Goal: Task Accomplishment & Management: Manage account settings

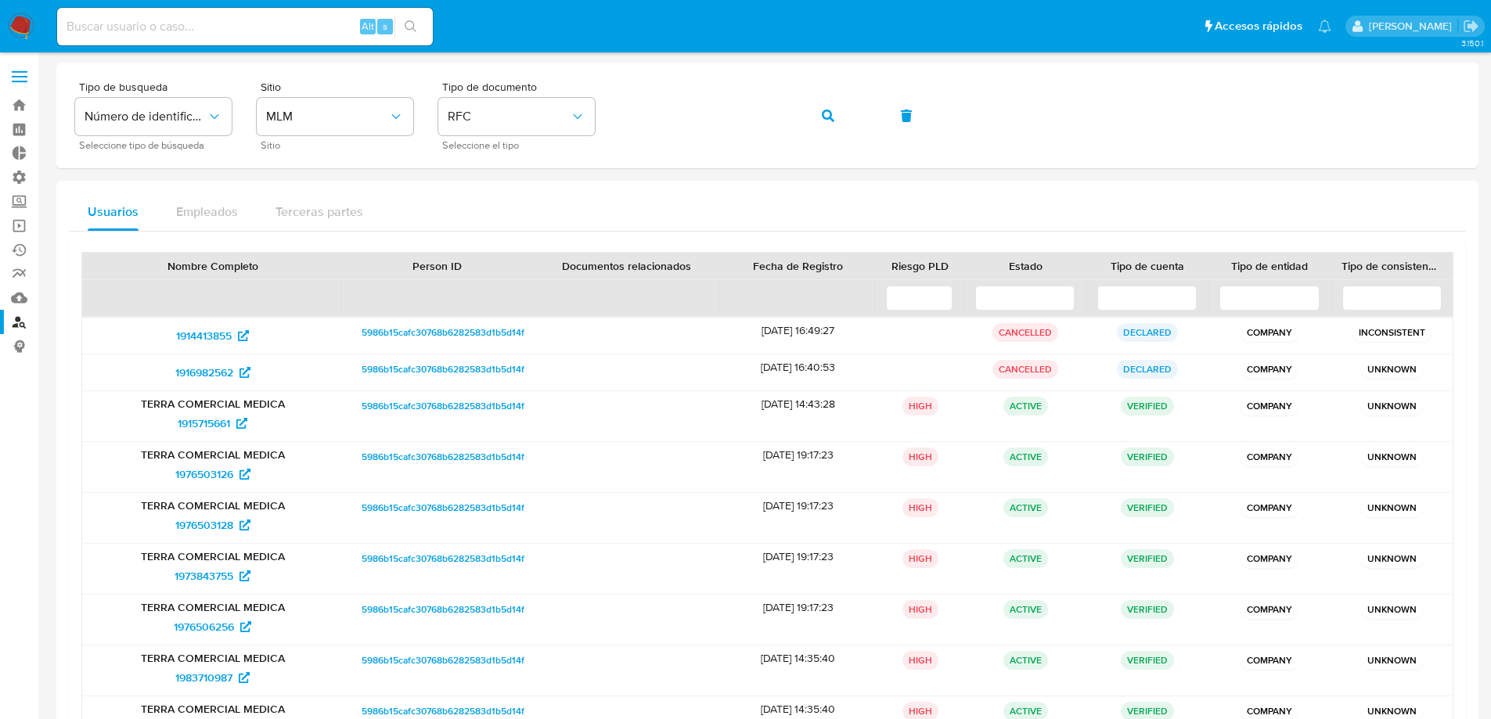
click at [26, 74] on label at bounding box center [19, 76] width 39 height 33
click at [0, 0] on input "checkbox" at bounding box center [0, 0] width 0 height 0
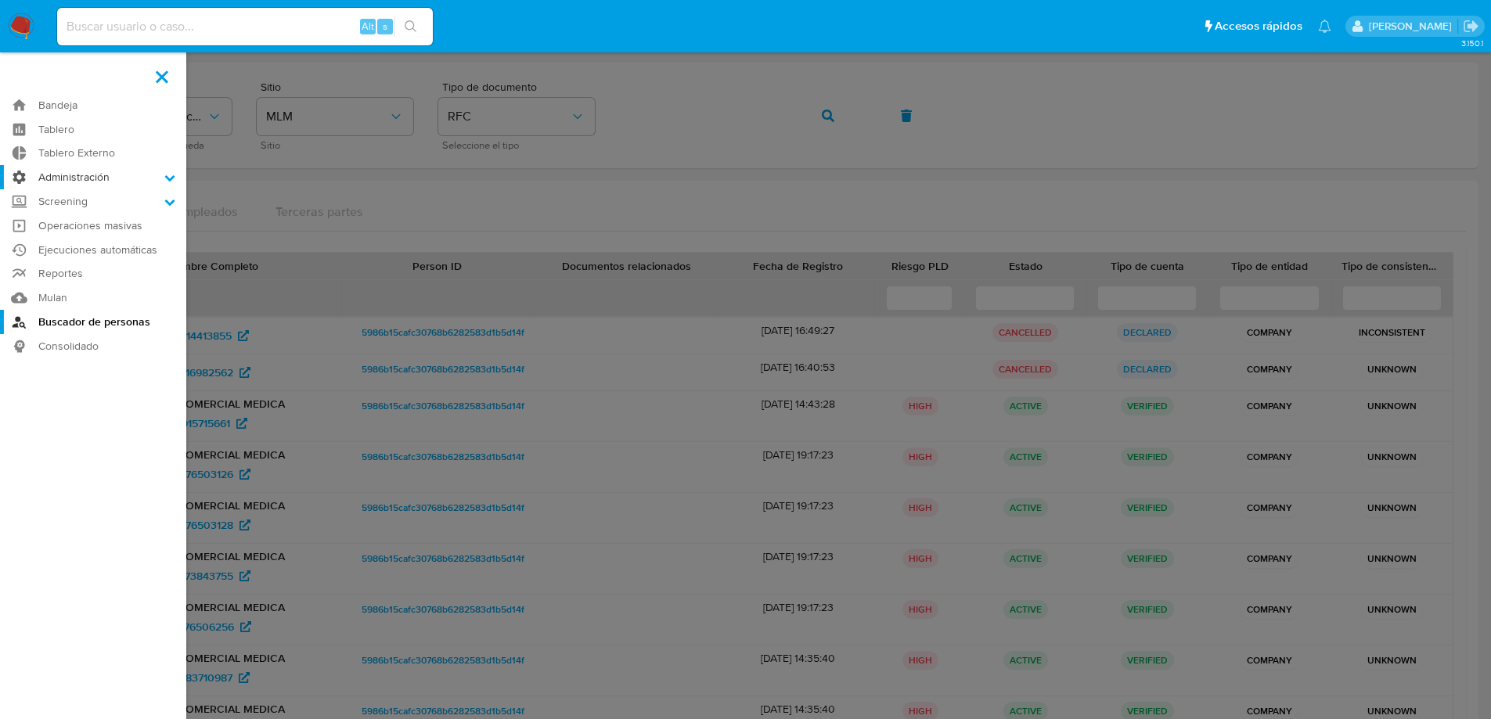
click at [103, 178] on label "Administración" at bounding box center [93, 177] width 186 height 24
click at [0, 0] on input "Administración" at bounding box center [0, 0] width 0 height 0
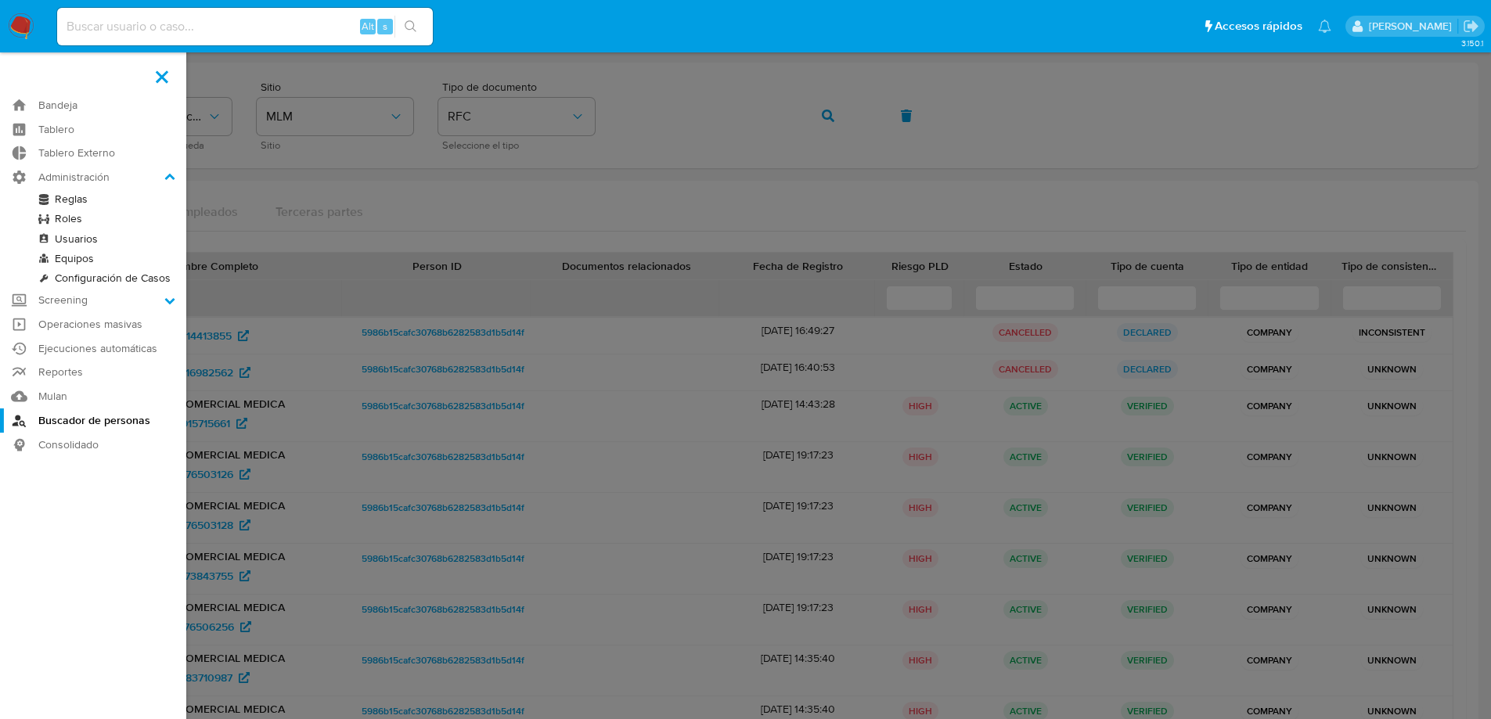
click at [85, 258] on link "Equipos" at bounding box center [93, 259] width 186 height 20
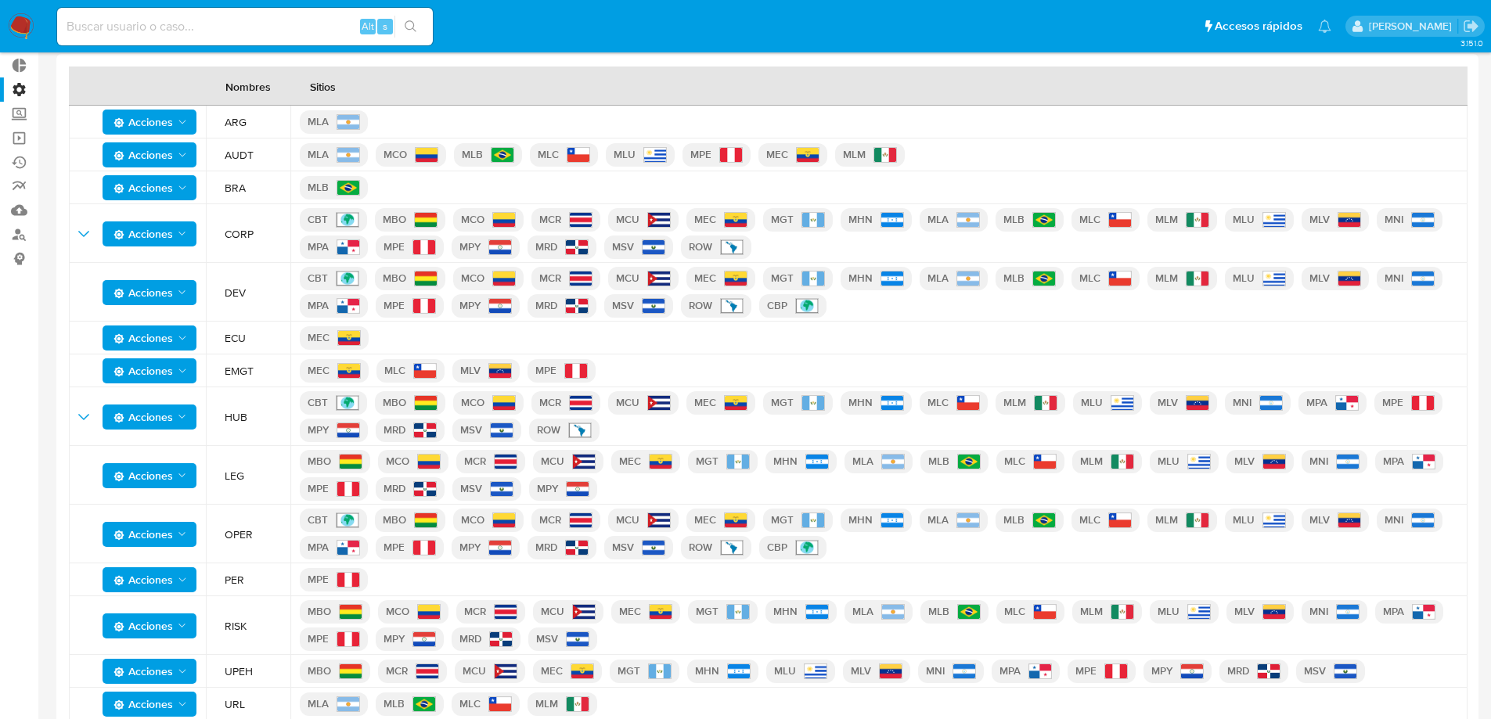
scroll to position [84, 0]
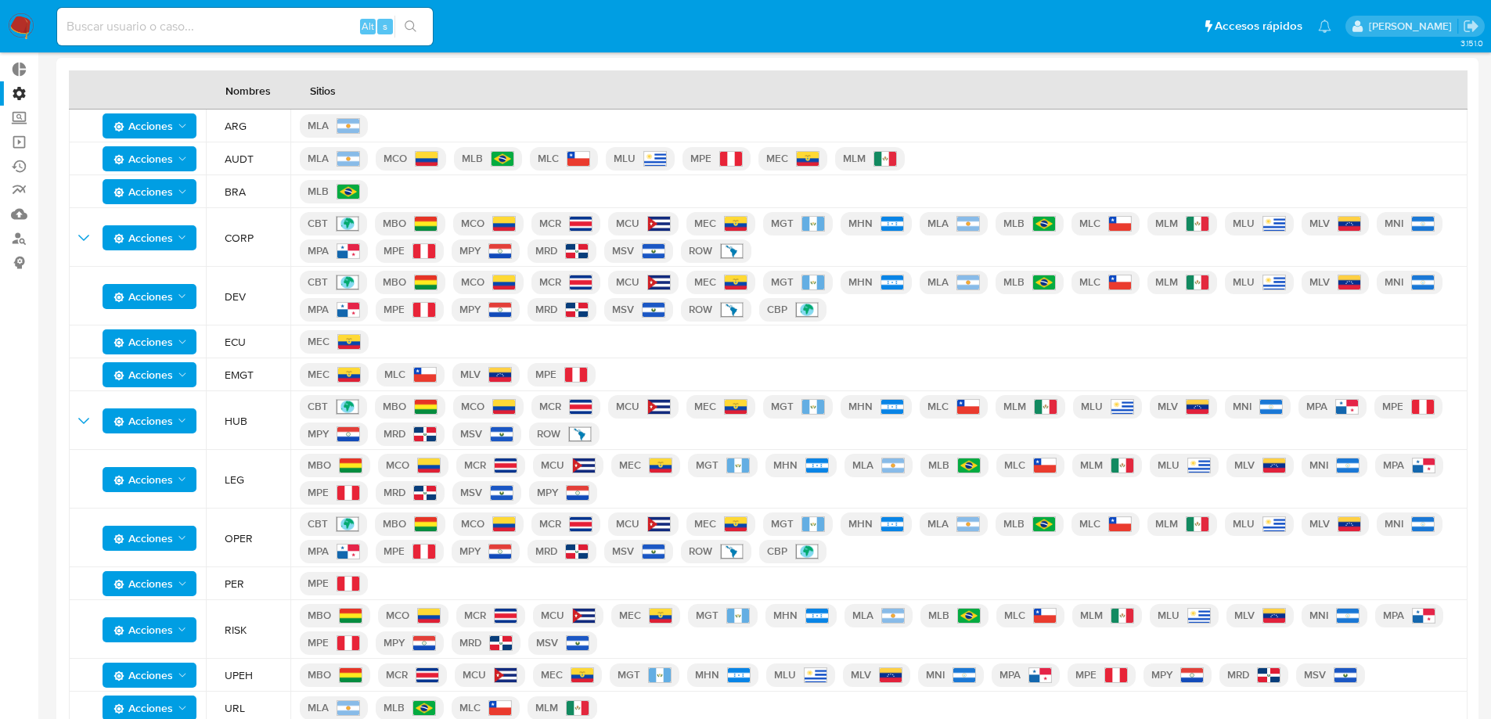
click at [52, 449] on main "3.151.0" at bounding box center [745, 331] width 1491 height 831
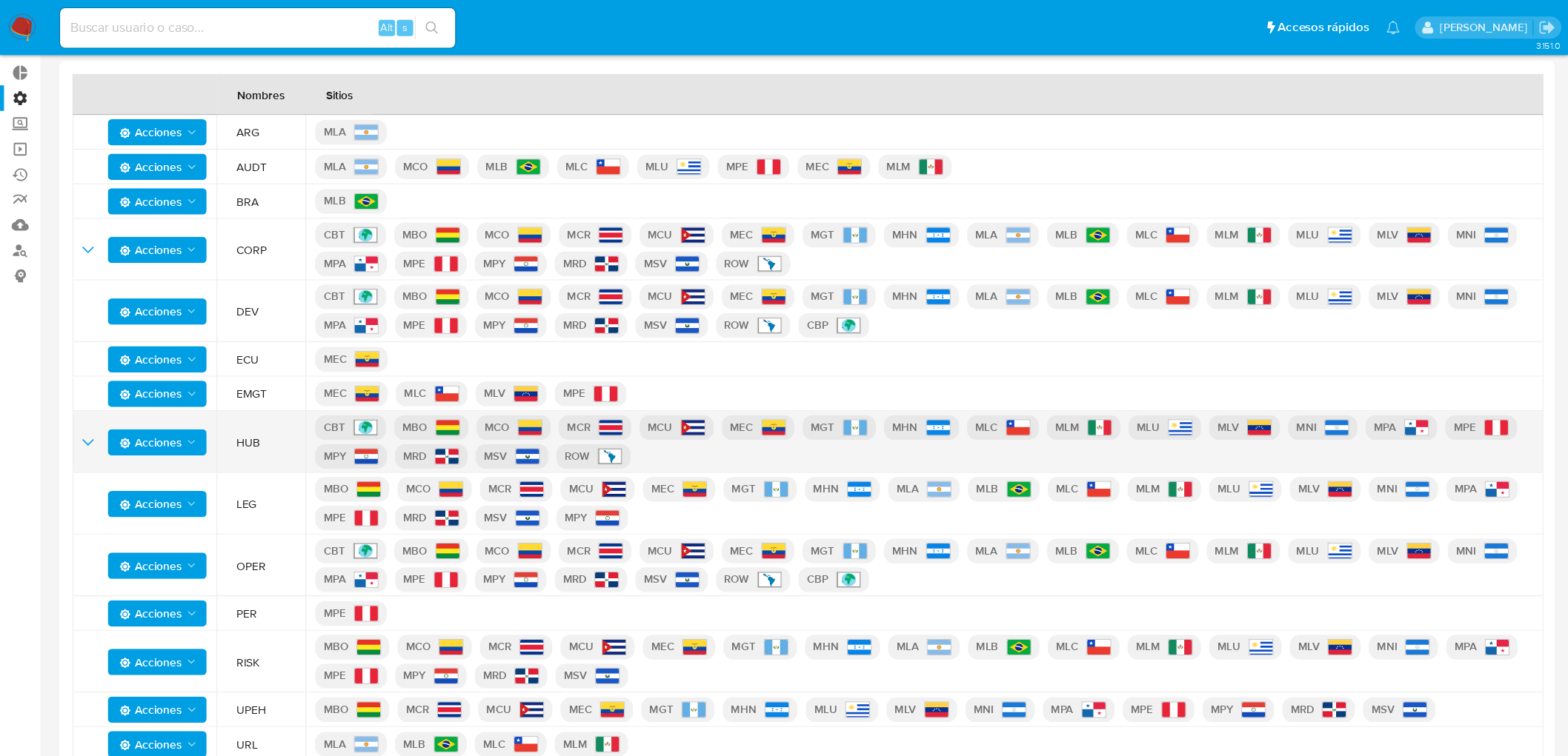
scroll to position [29, 0]
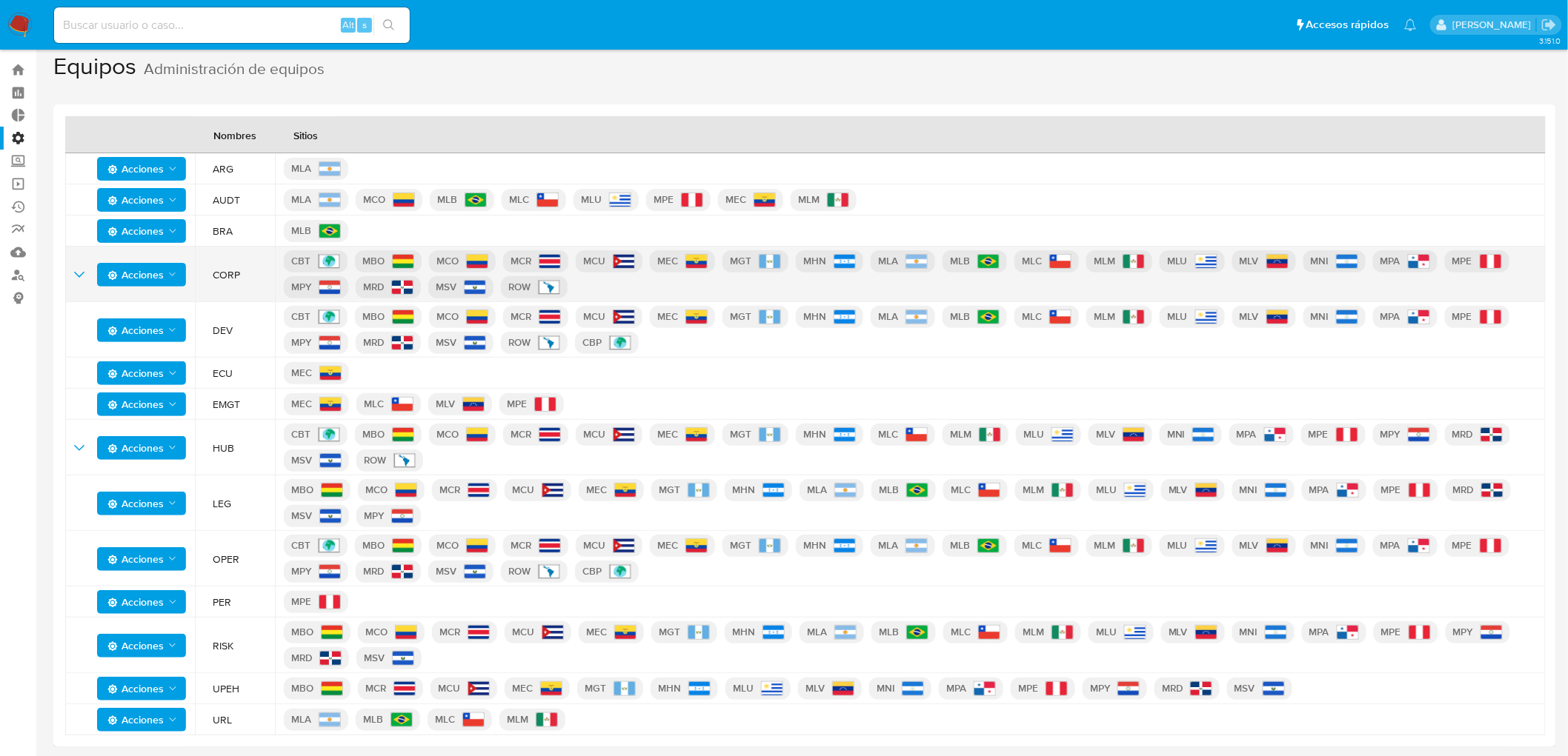
click at [77, 274] on icon "expand-team" at bounding box center [79, 274] width 18 height 18
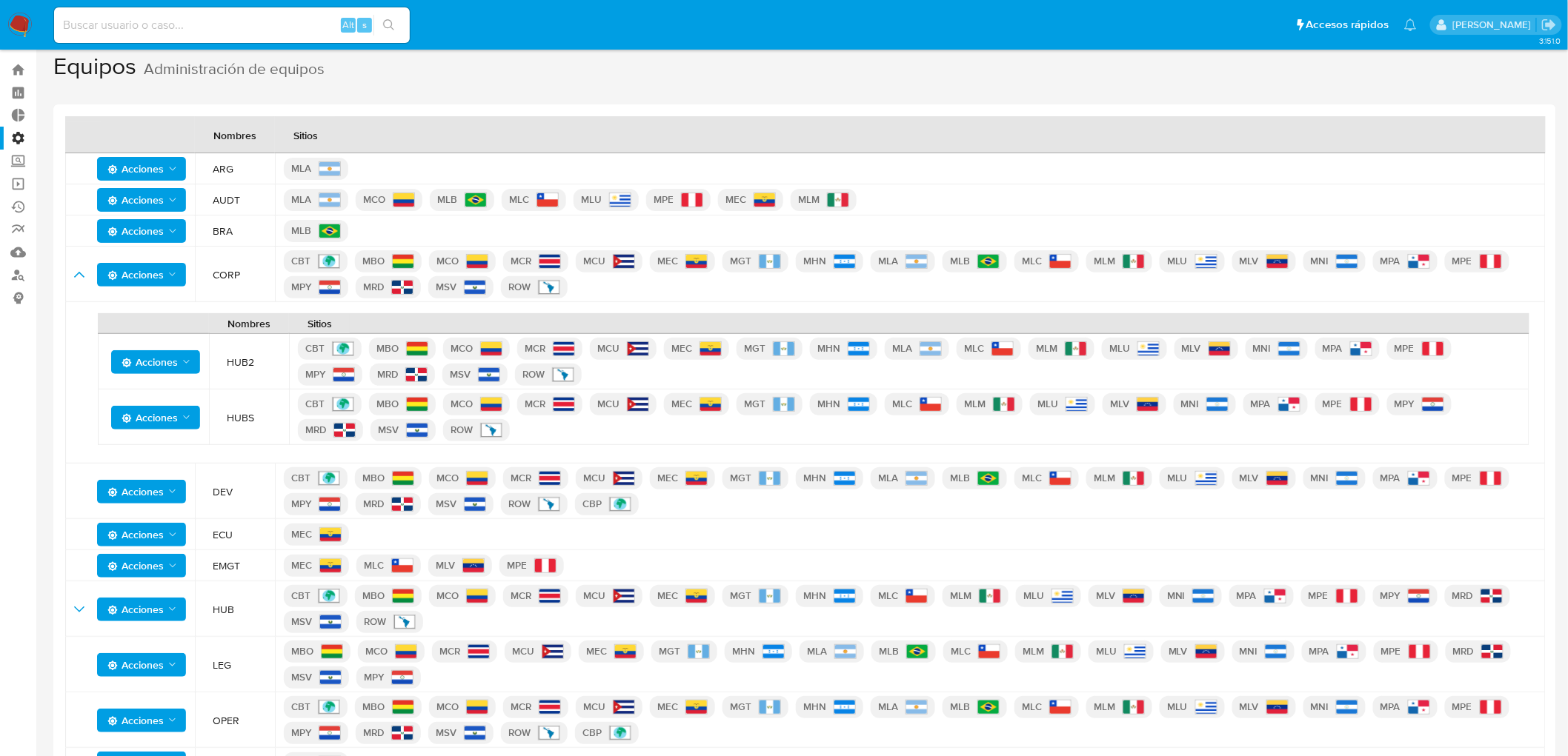
drag, startPoint x: 233, startPoint y: 361, endPoint x: 253, endPoint y: 368, distance: 21.2
click at [253, 360] on span "HUB2" at bounding box center [254, 362] width 53 height 13
click at [247, 414] on span "HUBS" at bounding box center [254, 417] width 53 height 13
click at [256, 418] on span "HUBS" at bounding box center [254, 417] width 53 height 13
click at [308, 402] on p "CBT" at bounding box center [329, 404] width 63 height 22
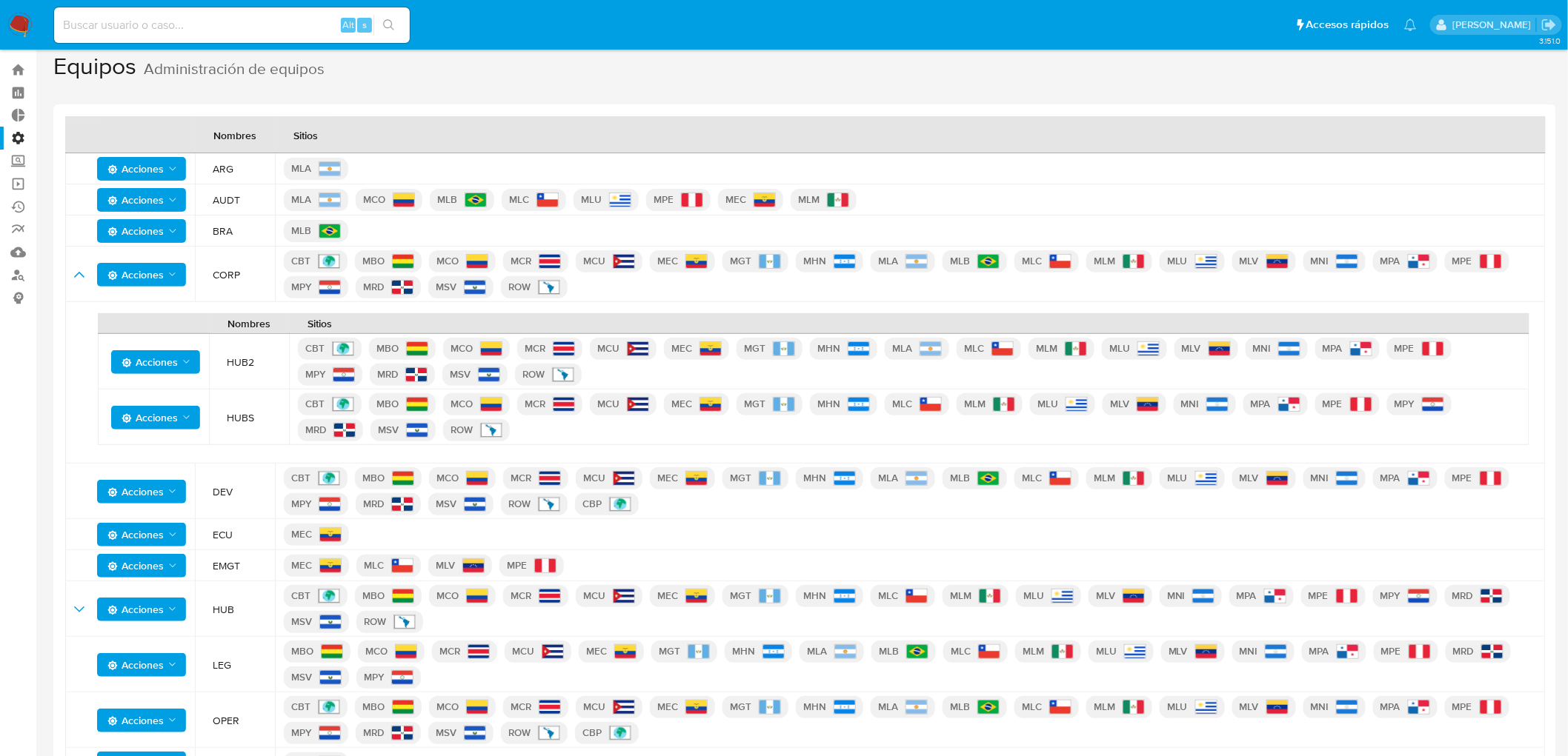
click at [308, 402] on p "CBT" at bounding box center [329, 404] width 63 height 22
click at [531, 437] on div "CBT MBO MCO MCR MCU MEC MGT MHN MLC MLM MLU MLV MNI MPA MPE MPY MRD MSV ROW" at bounding box center [909, 417] width 1223 height 56
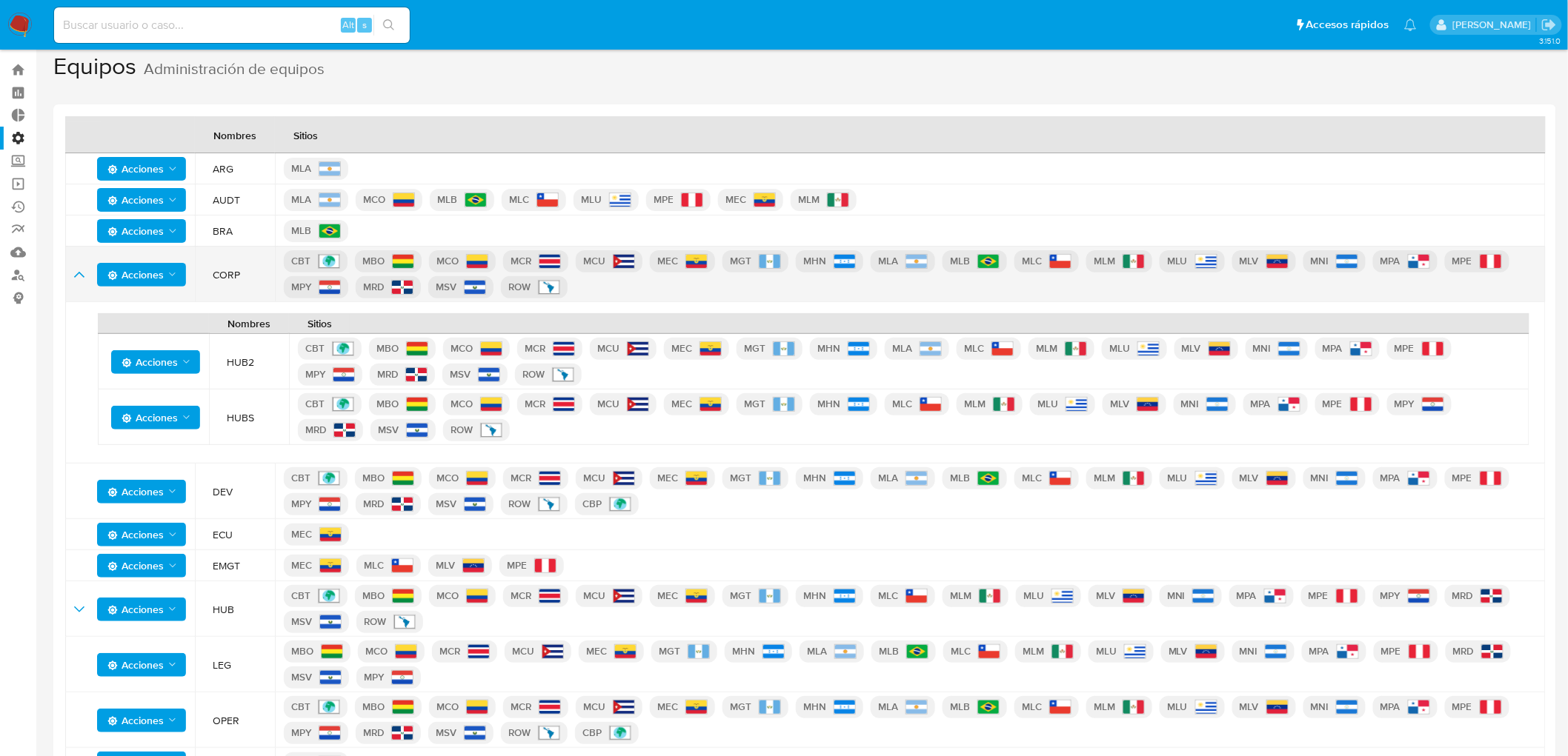
click at [241, 275] on td "CORP" at bounding box center [235, 274] width 80 height 56
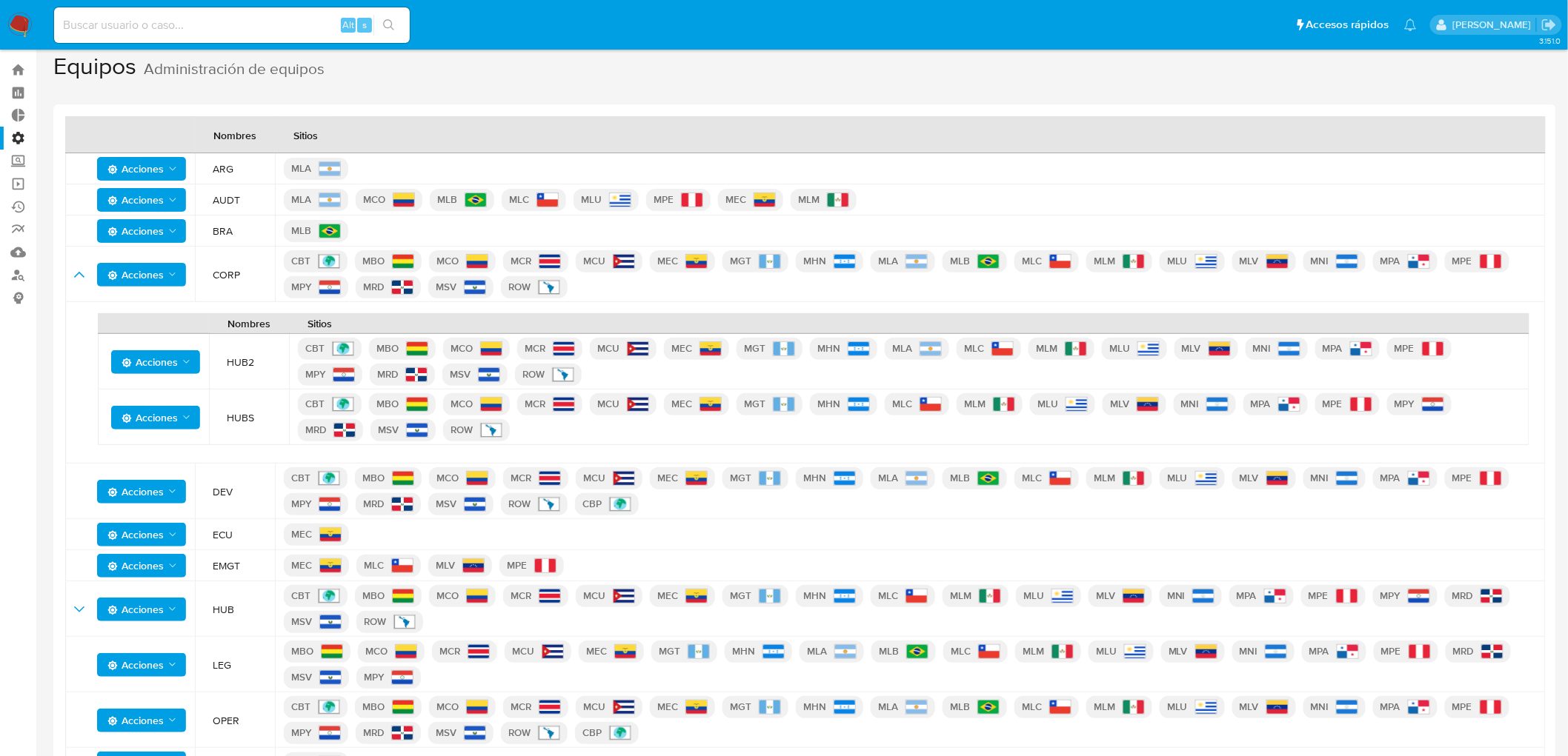
drag, startPoint x: 251, startPoint y: 368, endPoint x: 244, endPoint y: 394, distance: 26.9
click at [252, 368] on td "HUB2" at bounding box center [249, 361] width 80 height 56
drag, startPoint x: 251, startPoint y: 415, endPoint x: 263, endPoint y: 418, distance: 12.4
click at [263, 418] on span "HUBS" at bounding box center [254, 417] width 53 height 13
click at [263, 438] on td "HUBS" at bounding box center [249, 417] width 80 height 56
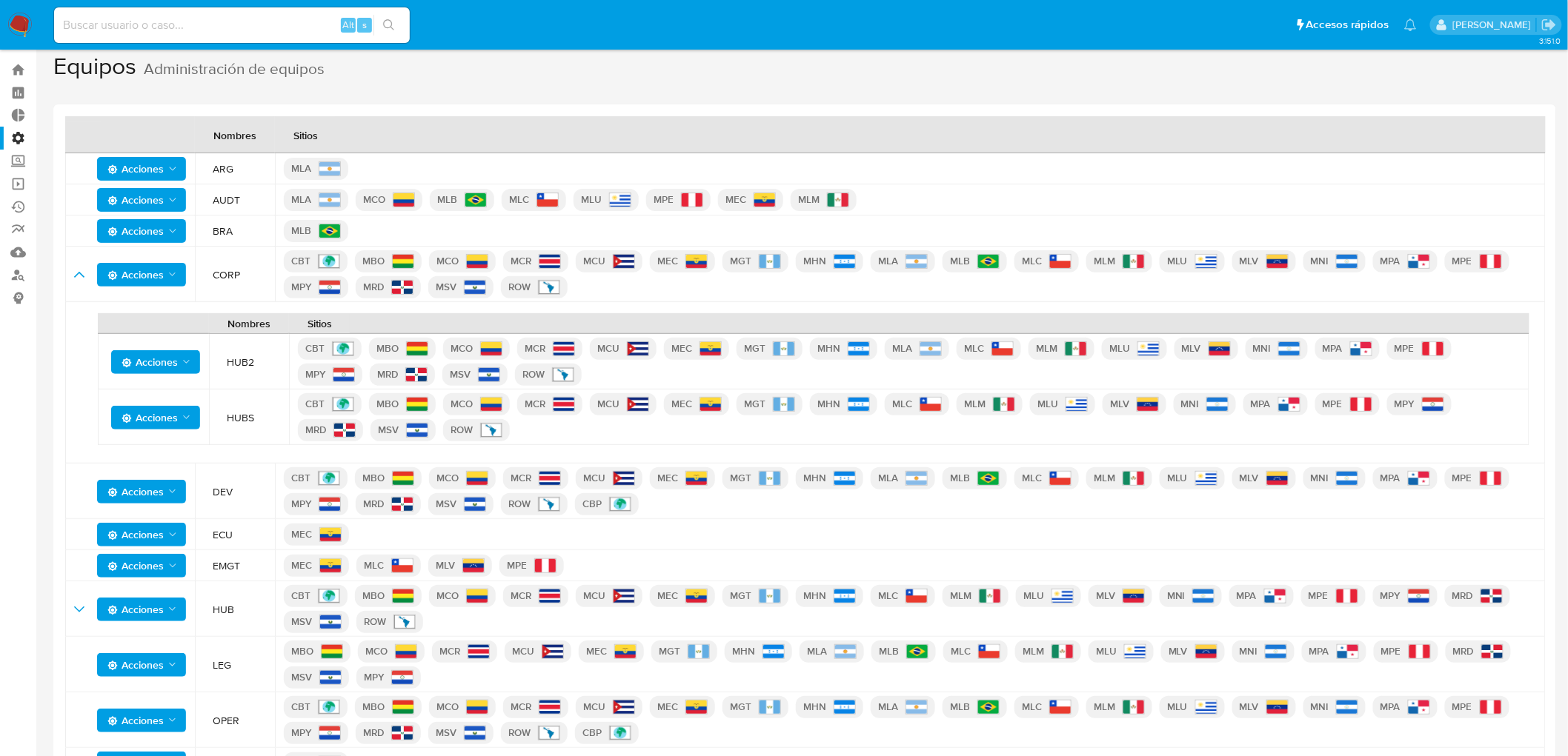
click at [17, 137] on label "Administración" at bounding box center [88, 138] width 176 height 23
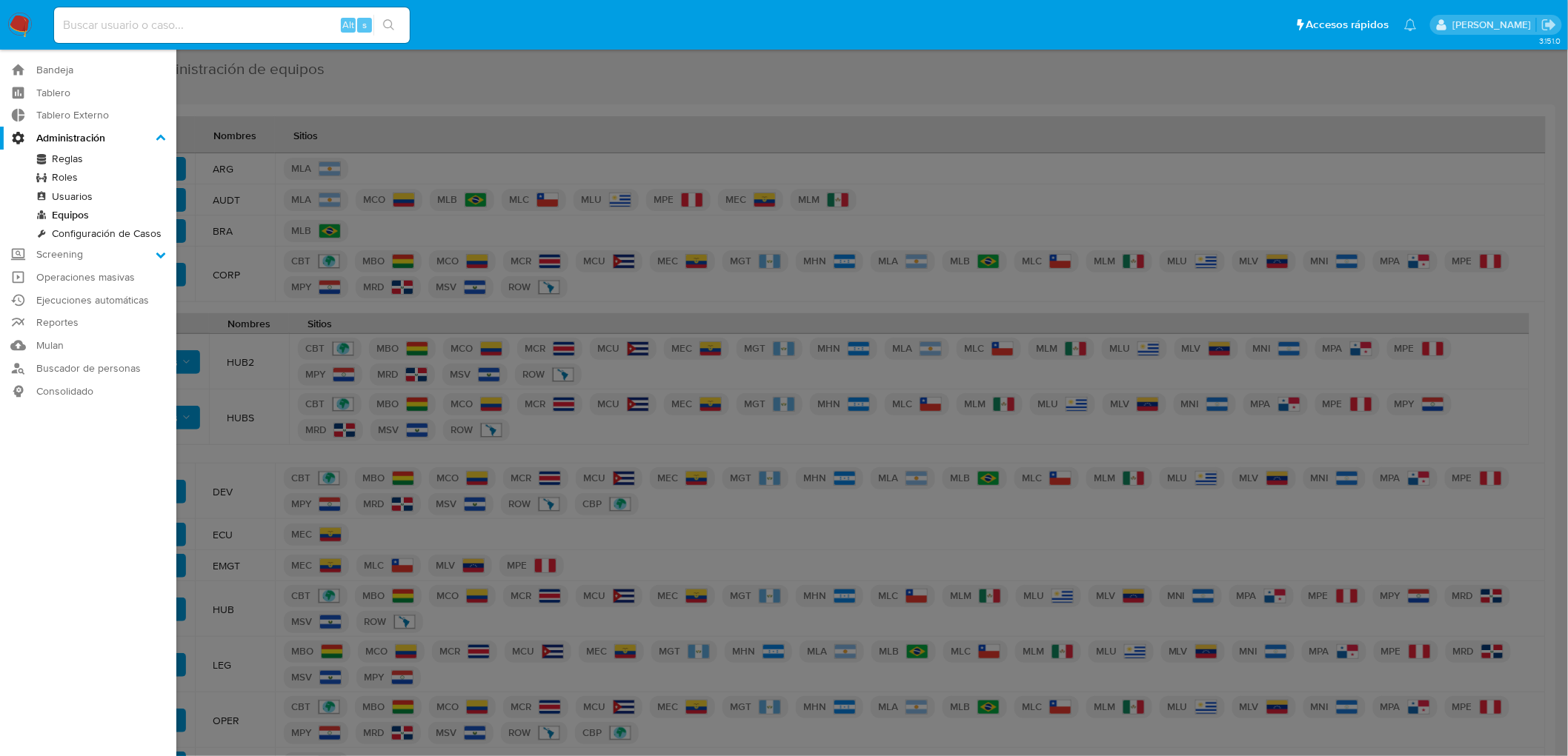
click at [0, 0] on input "Administración" at bounding box center [0, 0] width 0 height 0
click at [72, 176] on link "Roles" at bounding box center [88, 178] width 176 height 19
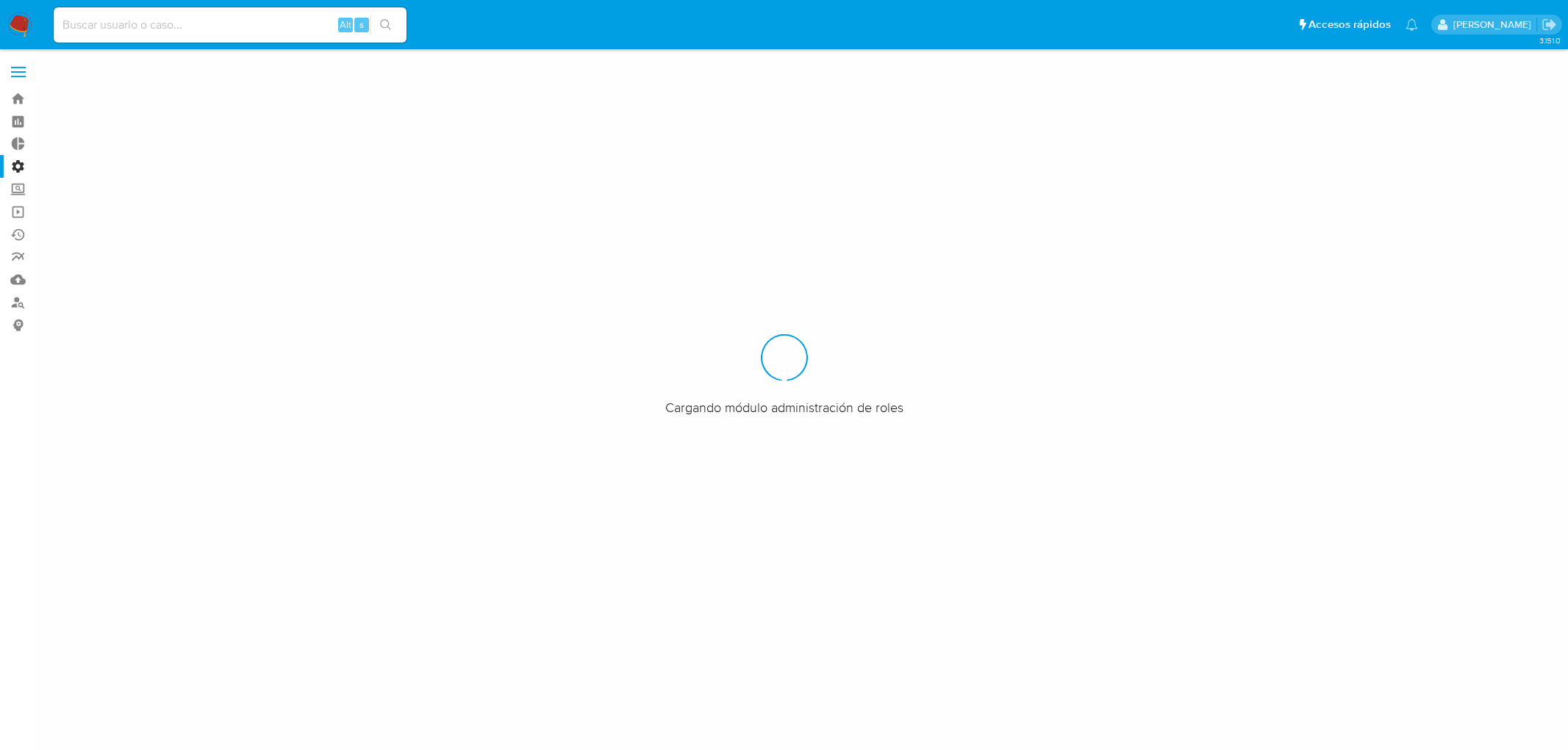
click at [25, 160] on label "Administración" at bounding box center [87, 166] width 175 height 23
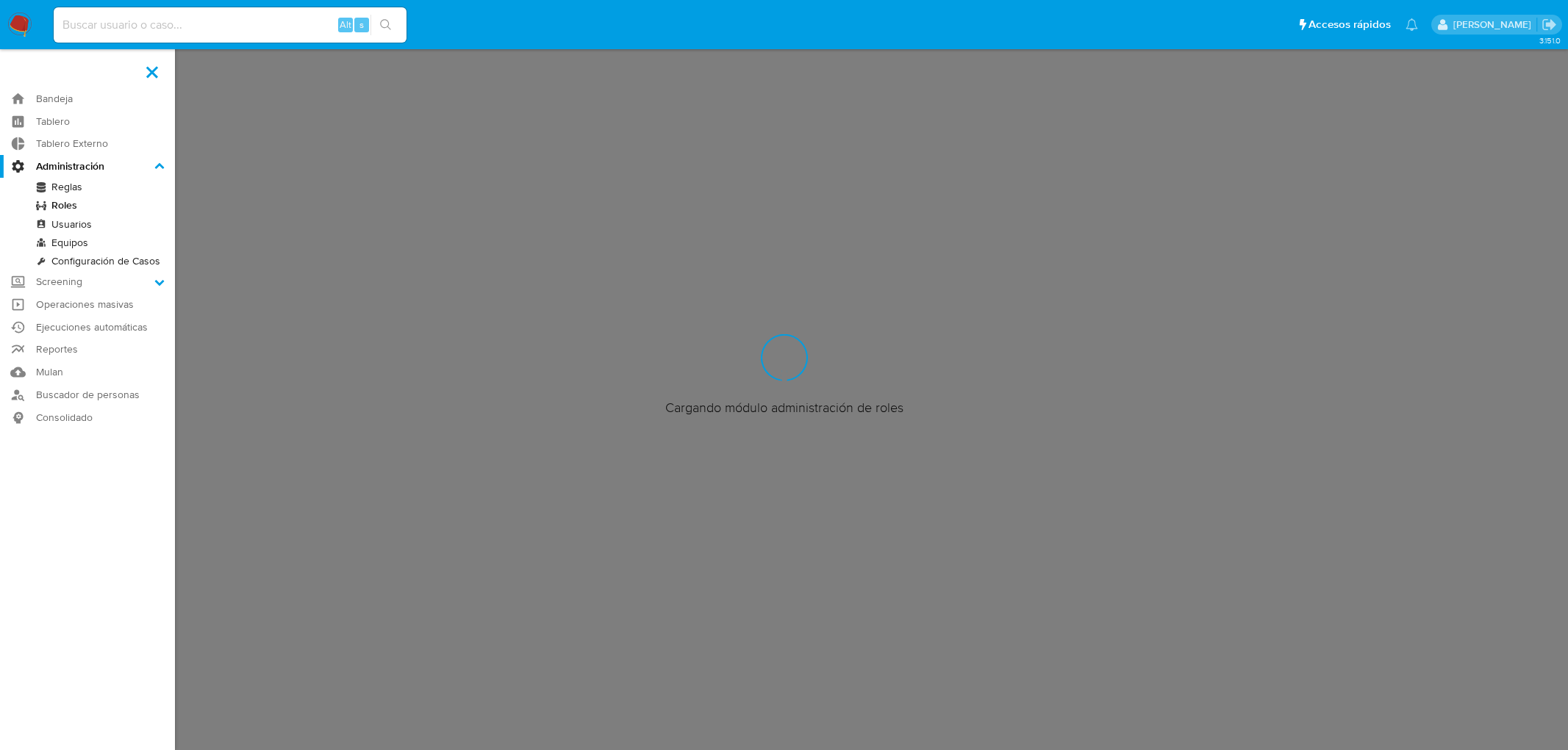
click at [0, 0] on input "Administración" at bounding box center [0, 0] width 0 height 0
click at [77, 225] on link "Usuarios" at bounding box center [87, 224] width 175 height 19
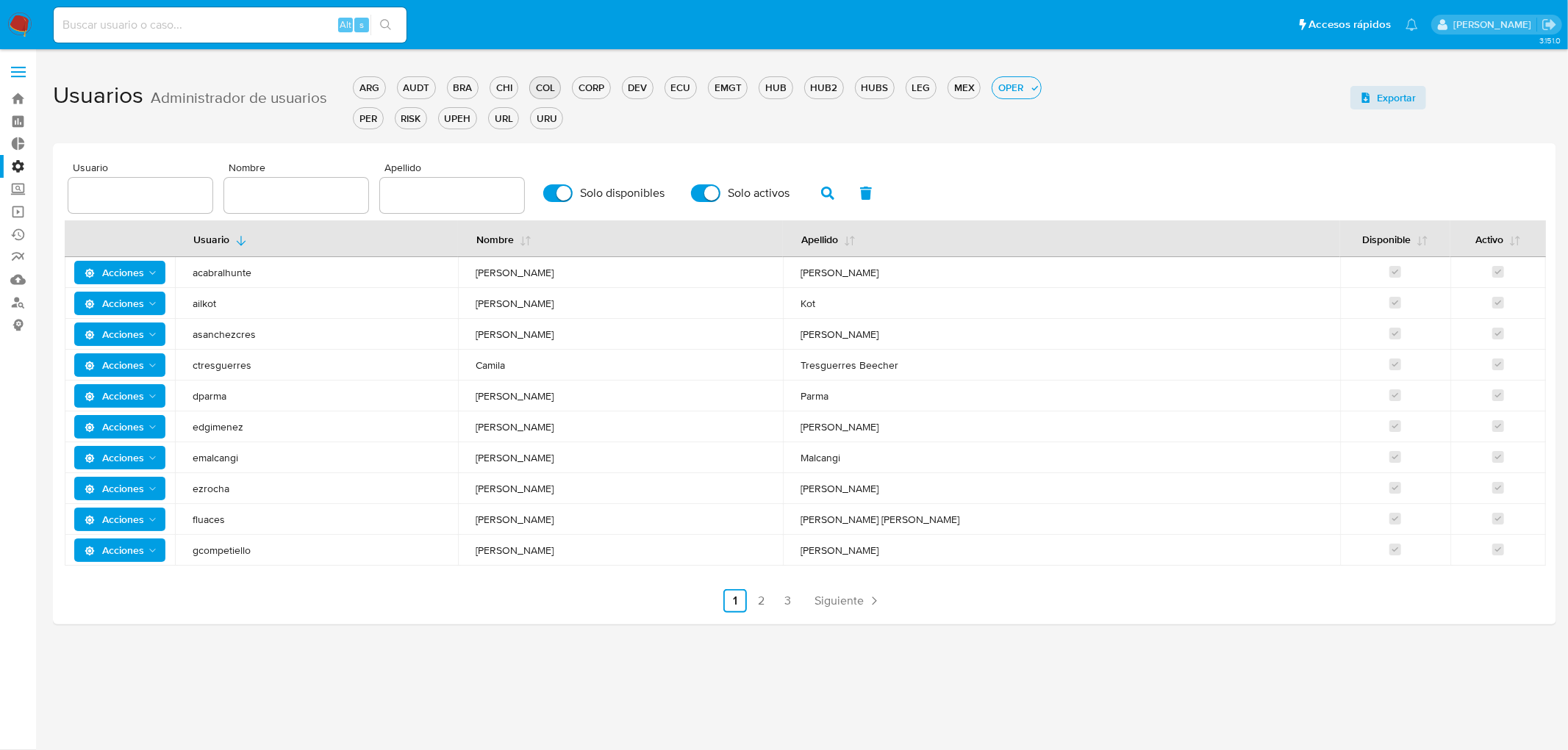
click at [547, 84] on div "COL" at bounding box center [545, 87] width 30 height 14
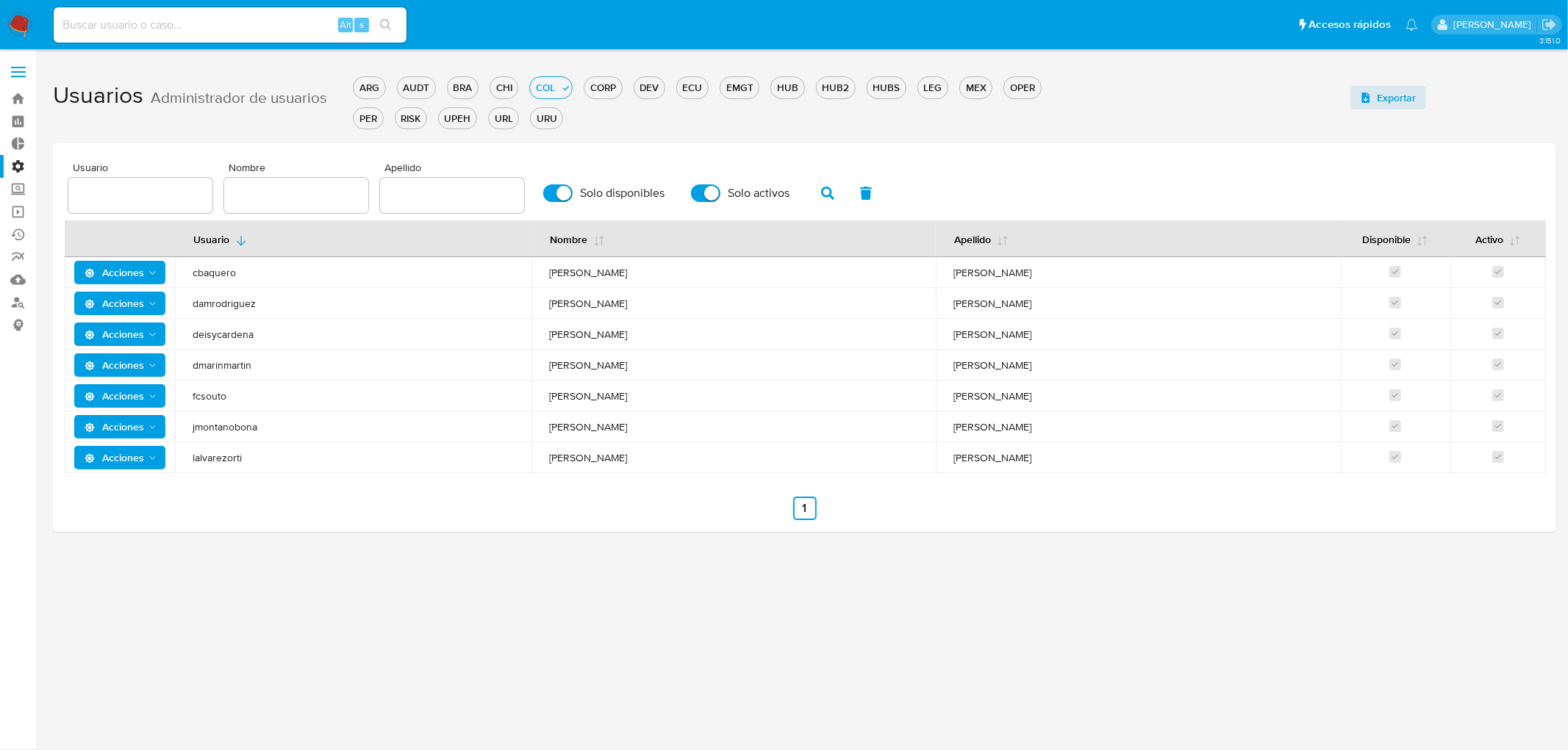
click at [655, 144] on div "Usuario Nombre Apellido Solo disponibles Solo activos Usuario Nombre Apellido D…" at bounding box center [804, 338] width 1503 height 389
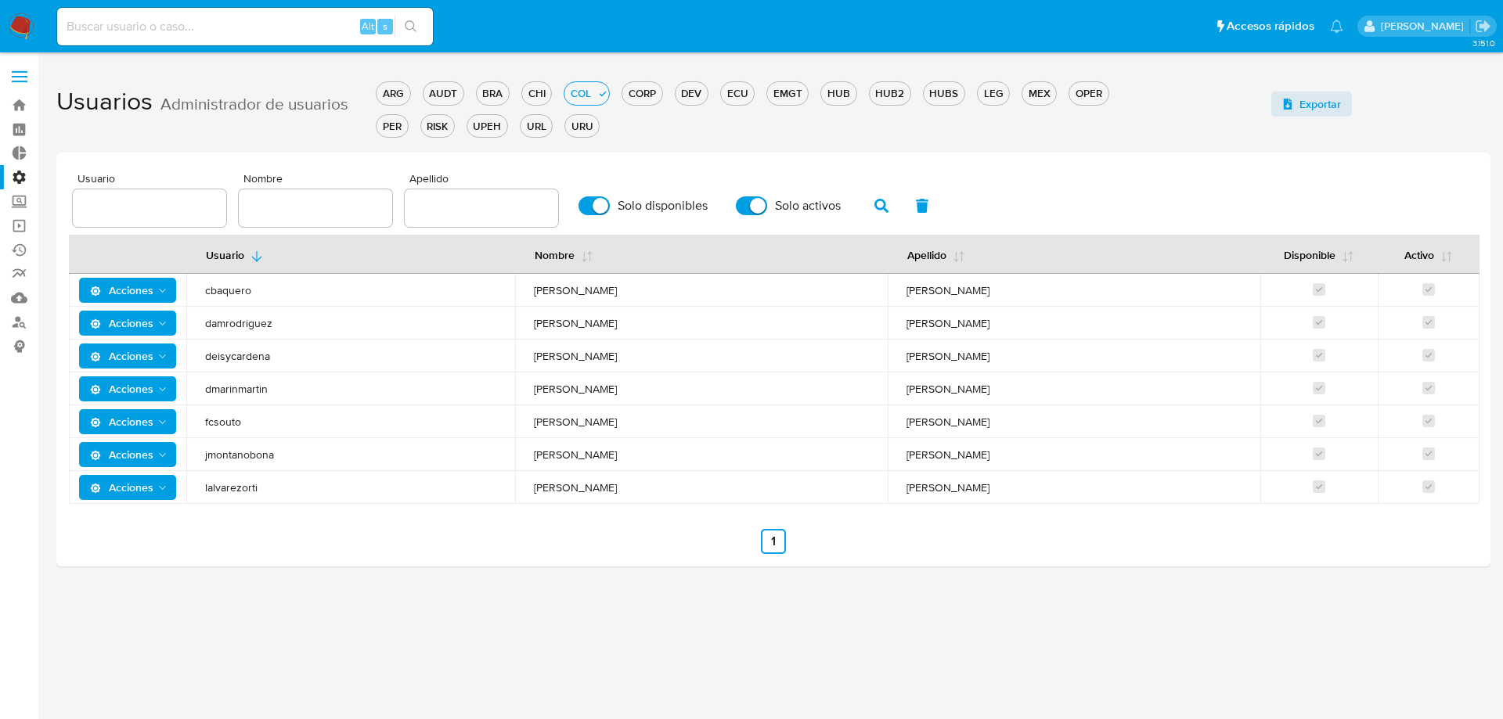
click at [689, 148] on div "Usuarios Administrador de usuarios ARG AUDT BRA CHI COL CORP DEV ECU EMGT HUB H…" at bounding box center [773, 321] width 1434 height 492
drag, startPoint x: 620, startPoint y: 120, endPoint x: 634, endPoint y: 128, distance: 16.1
click at [634, 128] on div "ARG AUDT BRA CHI COL CORP DEV ECU EMGT HUB HUB2 HUBS LEG MEX OPER PER RISK UPEH…" at bounding box center [767, 107] width 783 height 65
click at [26, 177] on label "Administración" at bounding box center [93, 177] width 186 height 24
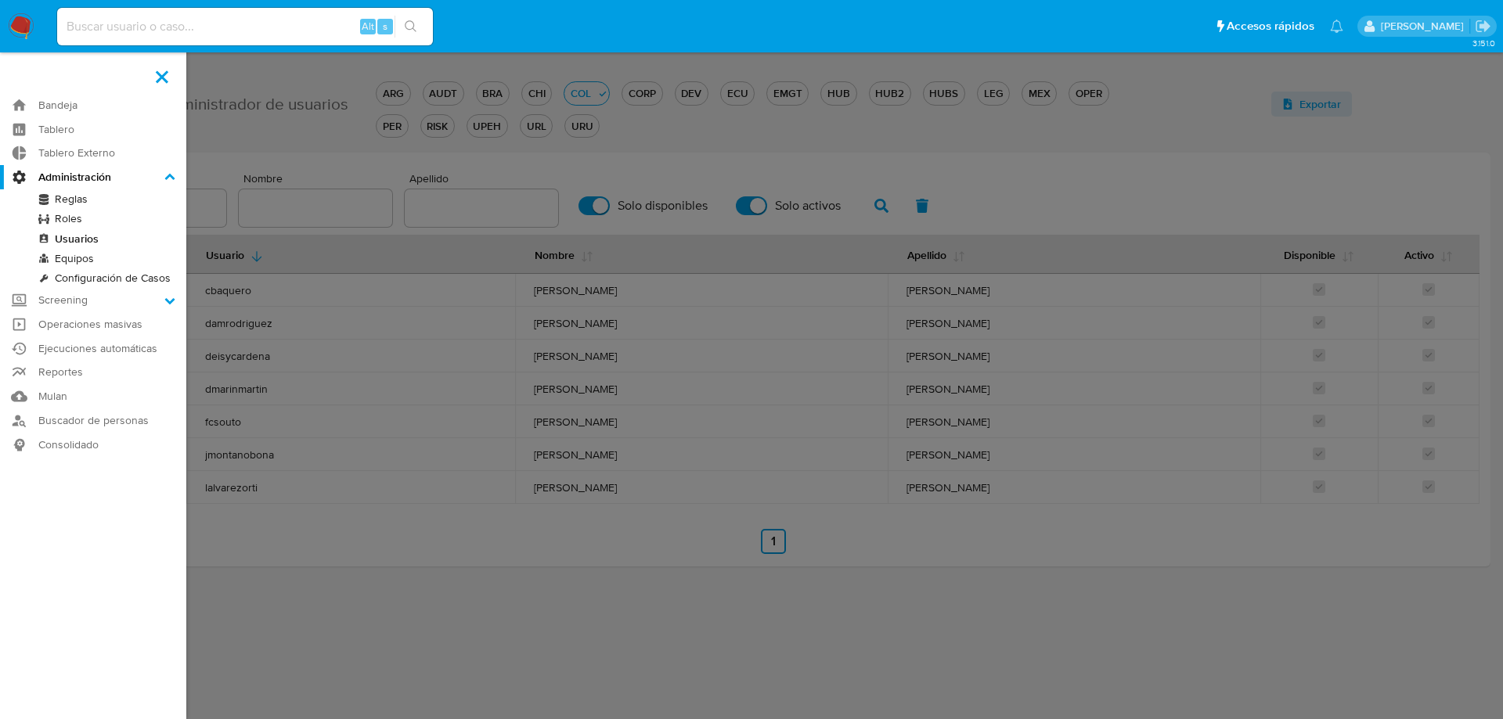
click at [0, 0] on input "Administración" at bounding box center [0, 0] width 0 height 0
click at [74, 255] on link "Equipos" at bounding box center [93, 259] width 186 height 20
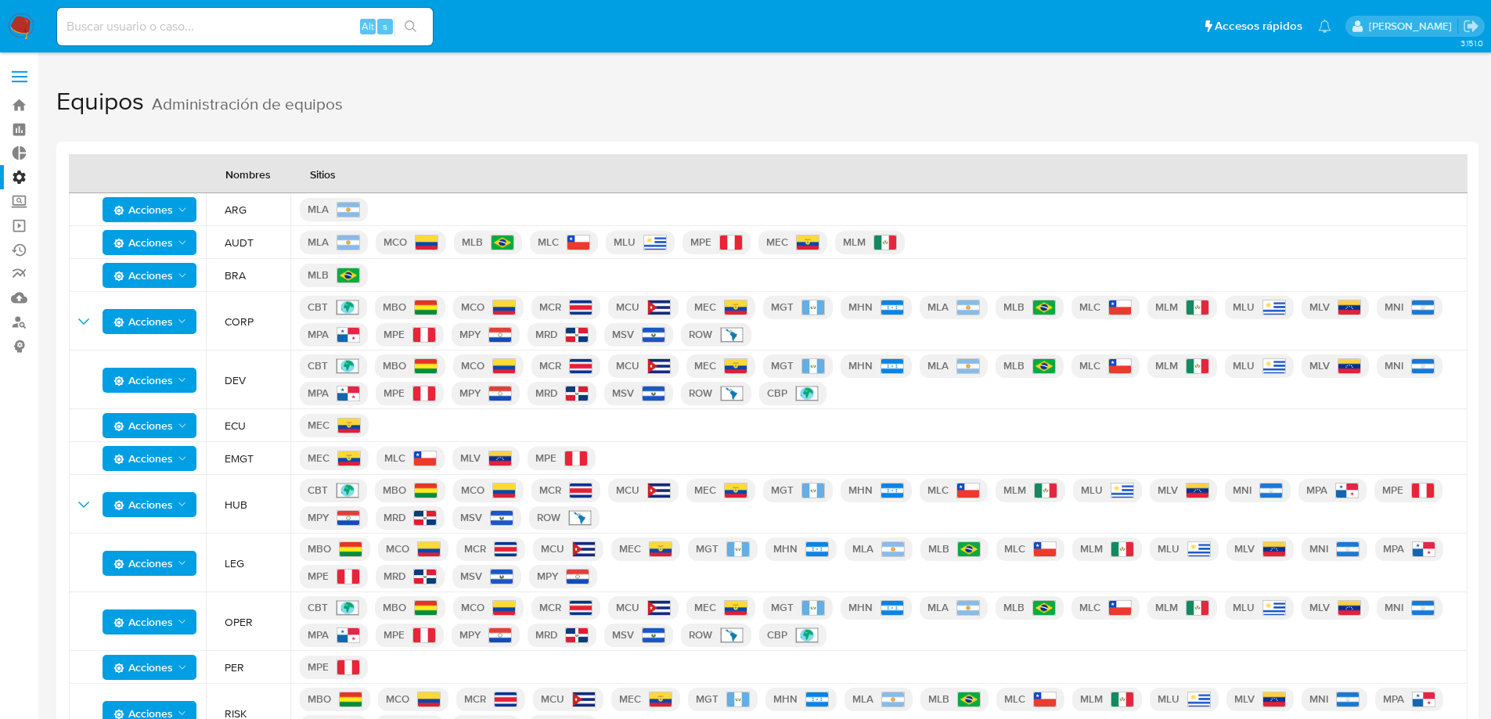
drag, startPoint x: 226, startPoint y: 172, endPoint x: 276, endPoint y: 171, distance: 50.1
click at [276, 171] on div "Nombres" at bounding box center [248, 174] width 83 height 38
click at [239, 240] on span "AUDT" at bounding box center [253, 243] width 56 height 14
click at [9, 181] on label "Administración" at bounding box center [93, 177] width 186 height 24
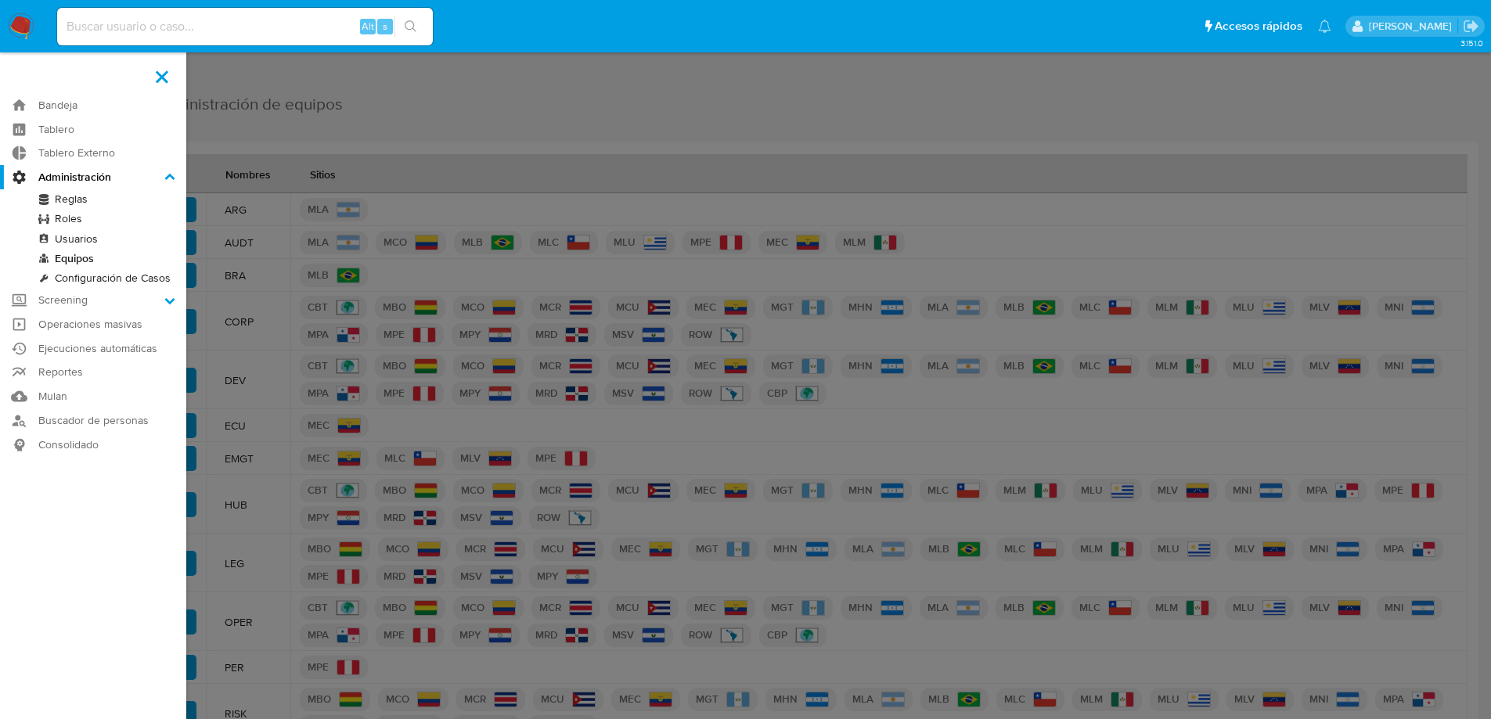
click at [0, 0] on input "Administración" at bounding box center [0, 0] width 0 height 0
click at [78, 235] on link "Usuarios" at bounding box center [93, 239] width 186 height 20
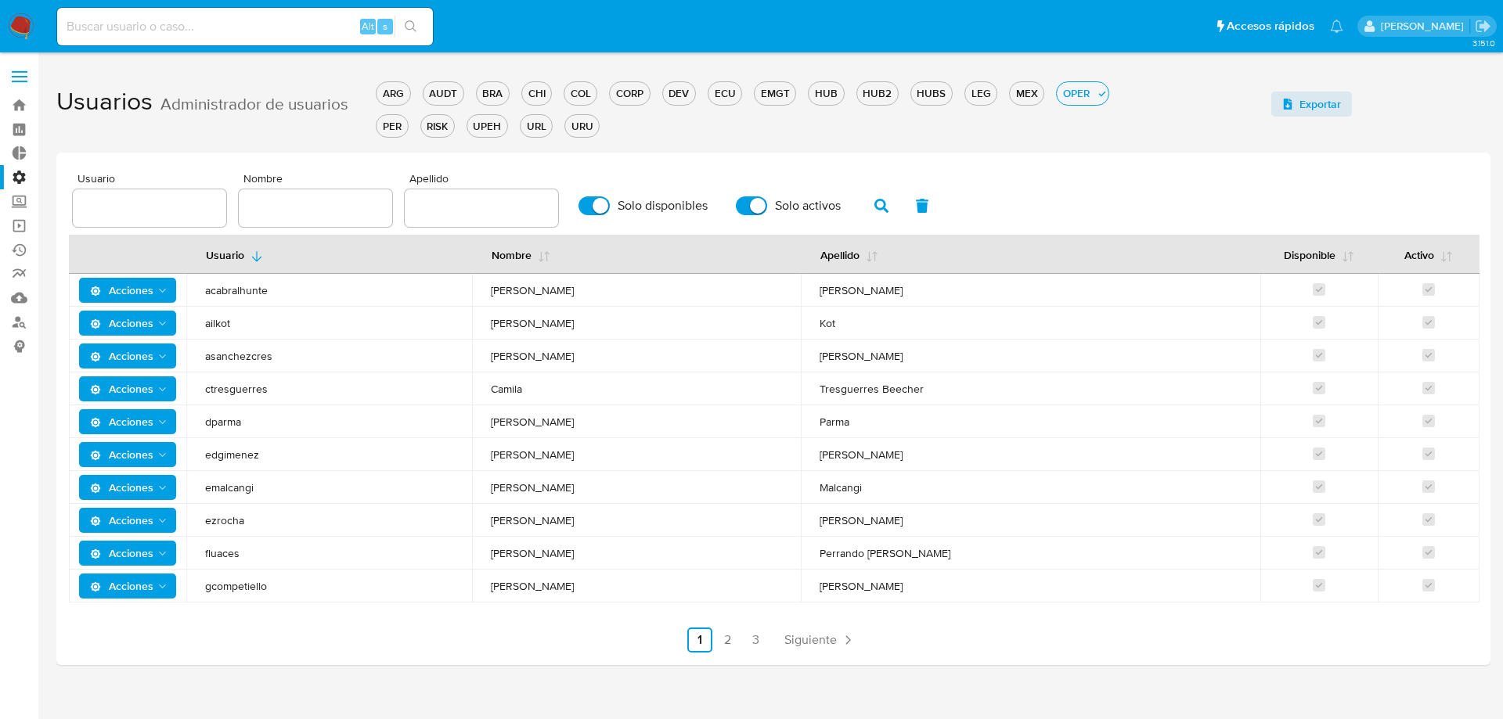
click at [17, 177] on label "Administración" at bounding box center [93, 177] width 186 height 24
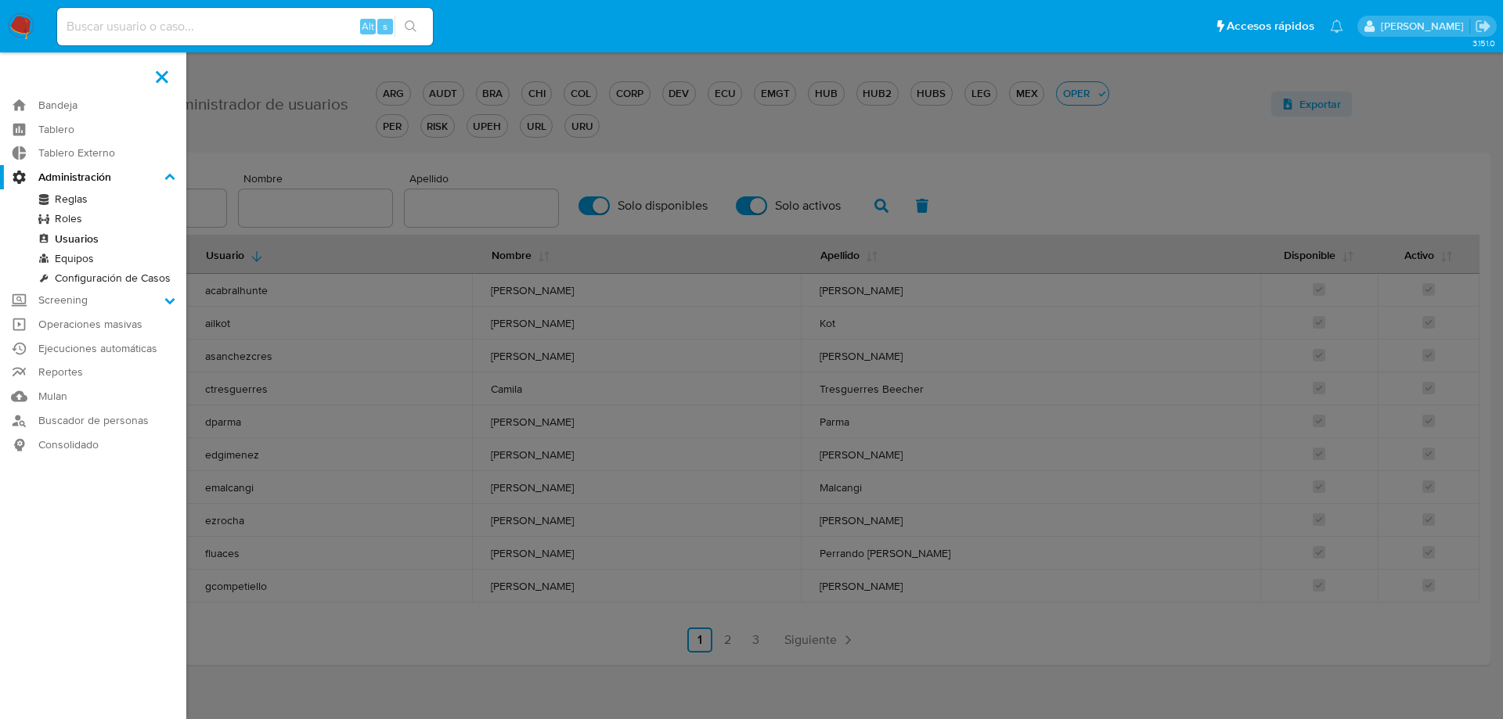
click at [0, 0] on input "Administración" at bounding box center [0, 0] width 0 height 0
click at [74, 218] on link "Roles" at bounding box center [93, 219] width 186 height 20
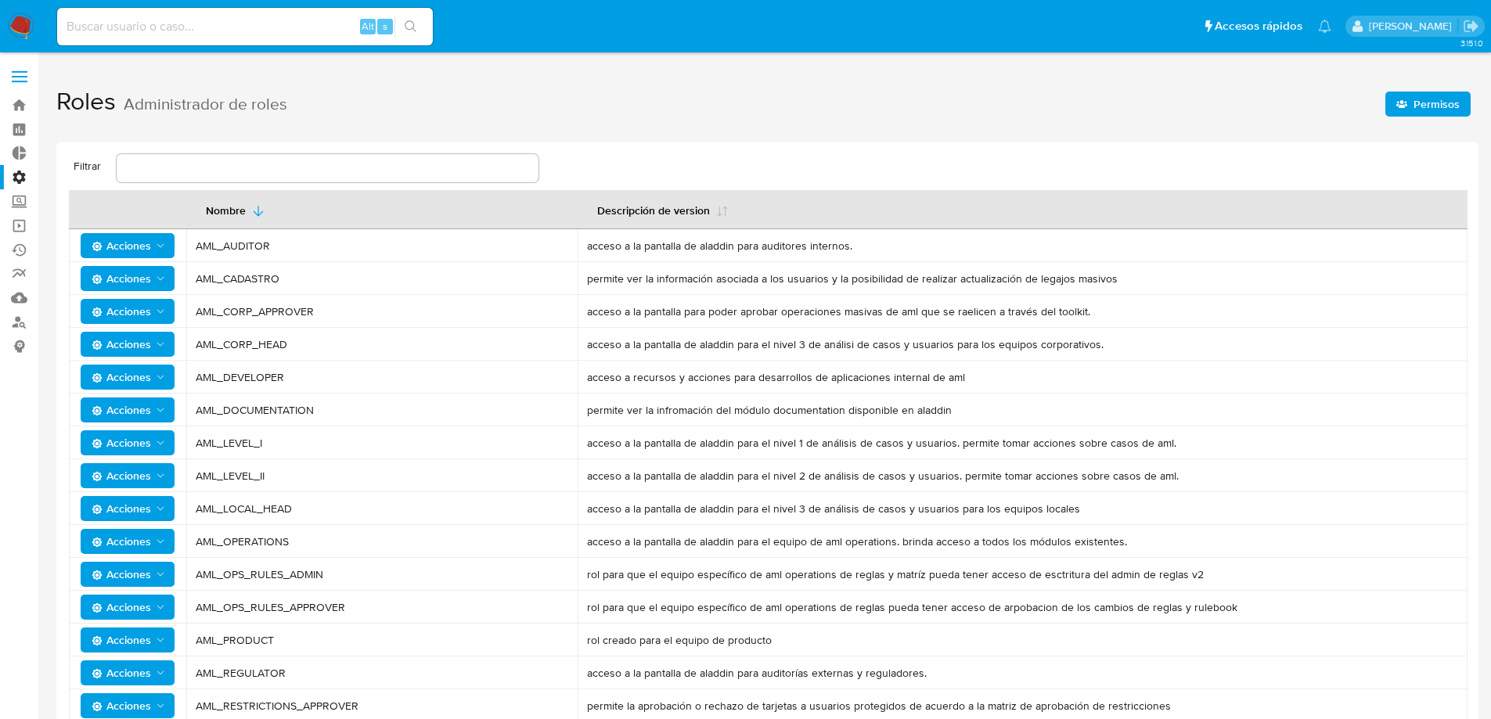
click at [1422, 81] on h1 "Roles Administrador de roles [PERSON_NAME]" at bounding box center [767, 102] width 1422 height 54
click at [1427, 100] on span "Permisos" at bounding box center [1437, 104] width 46 height 25
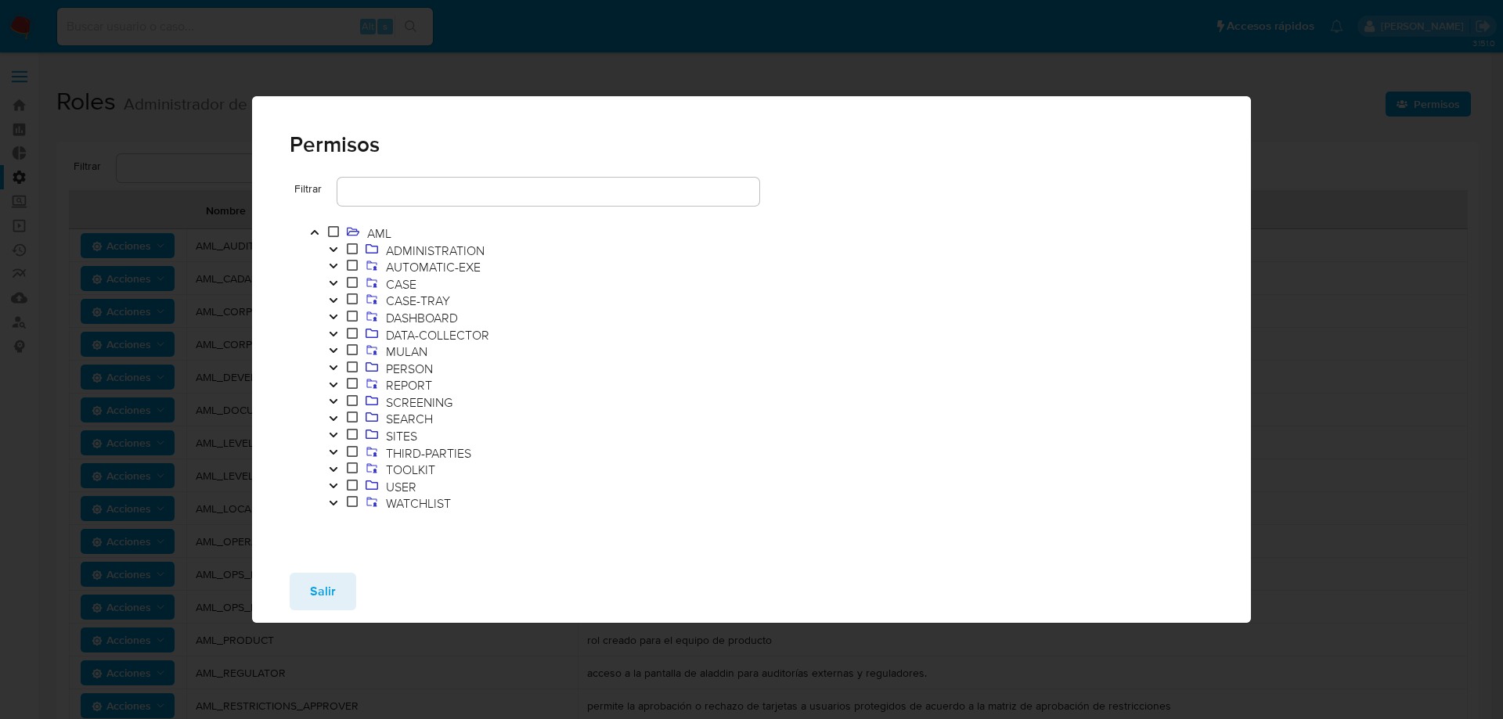
click at [337, 279] on icon "Toggle" at bounding box center [333, 283] width 11 height 9
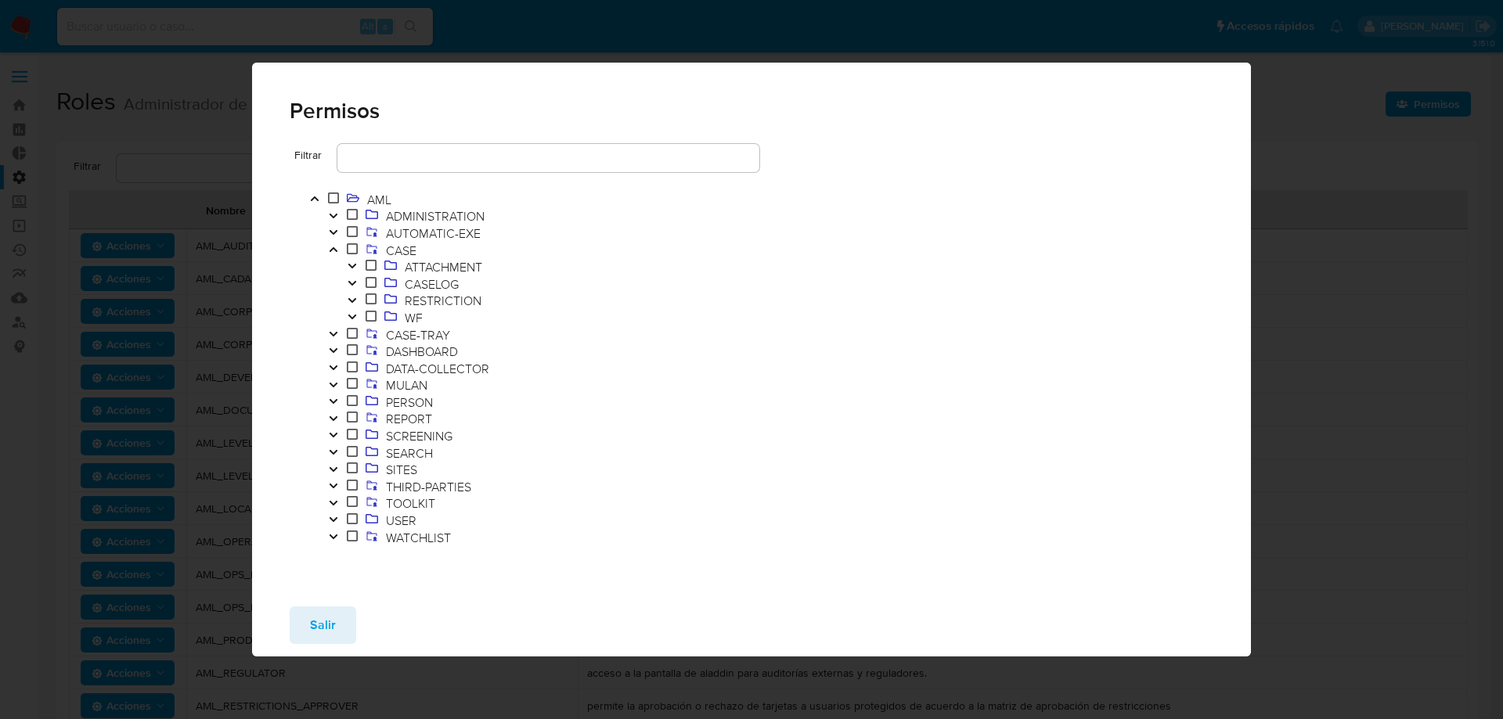
click at [359, 316] on button "Toggle" at bounding box center [352, 318] width 19 height 17
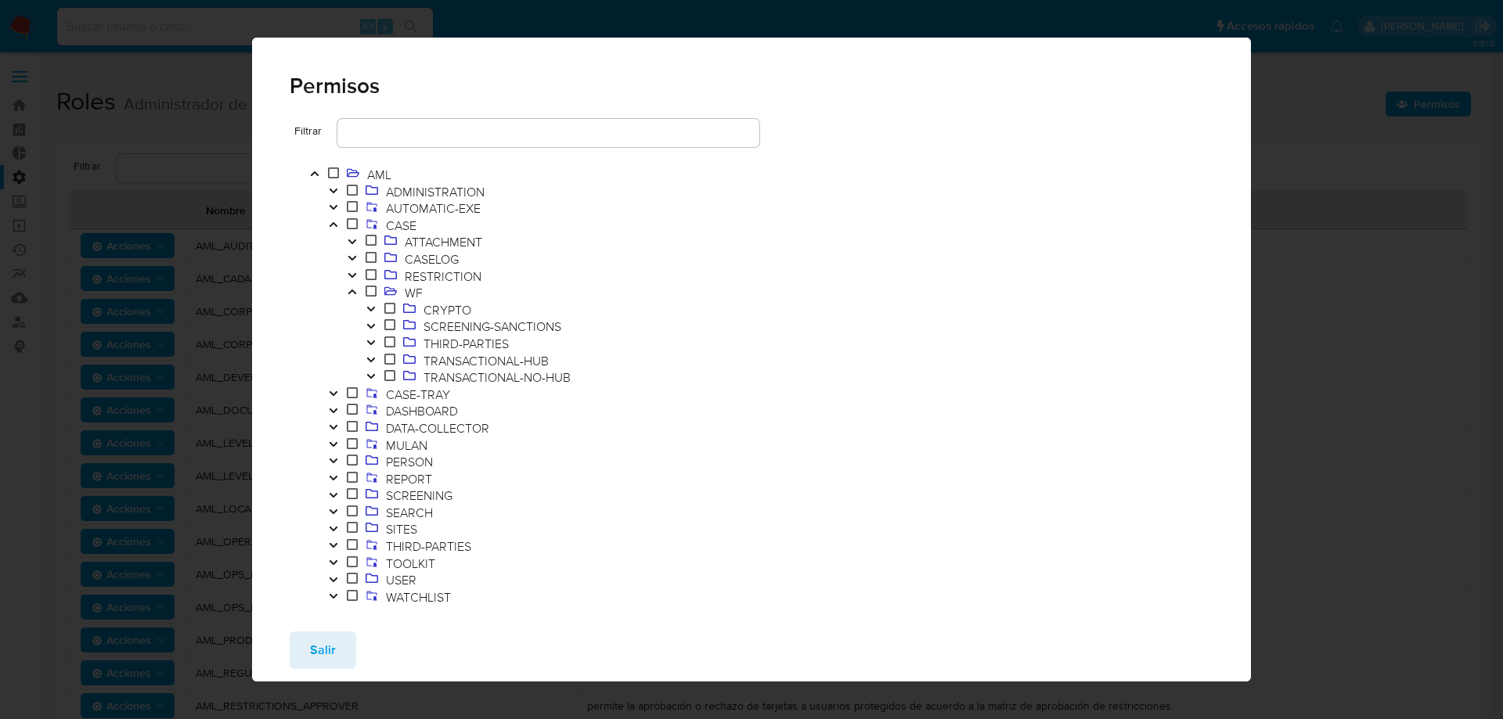
click at [370, 329] on icon "Toggle" at bounding box center [371, 326] width 11 height 9
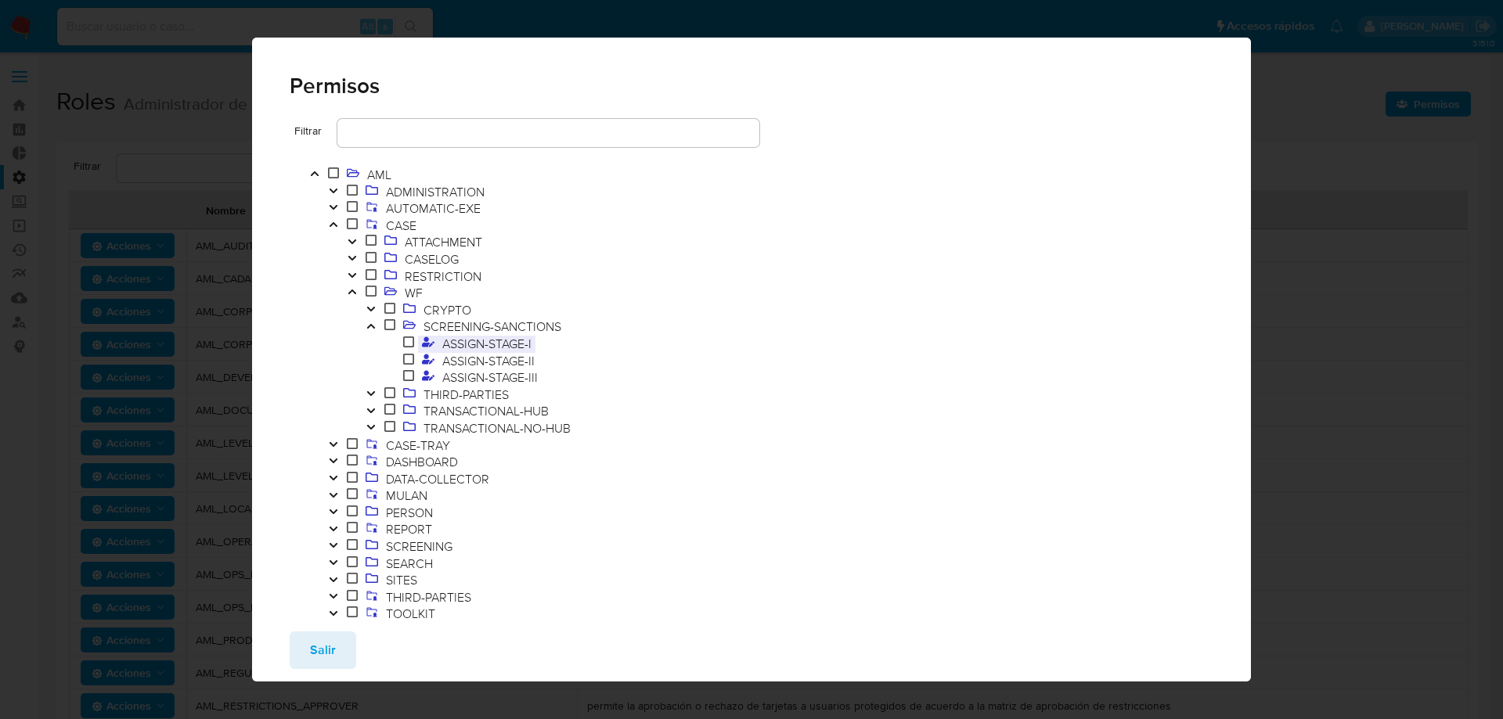
click at [512, 344] on span "ASSIGN-STAGE-I" at bounding box center [486, 343] width 97 height 17
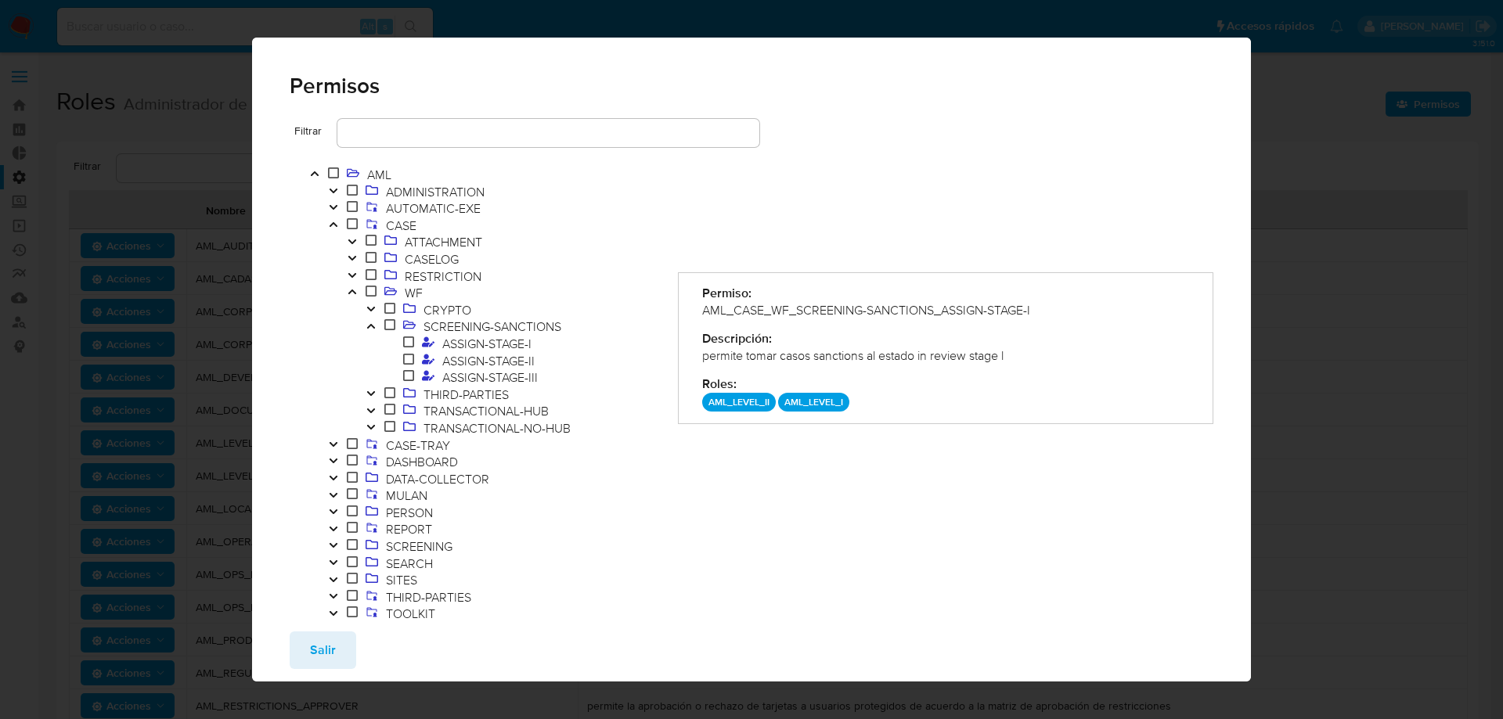
click at [372, 326] on icon "Toggle" at bounding box center [371, 326] width 11 height 9
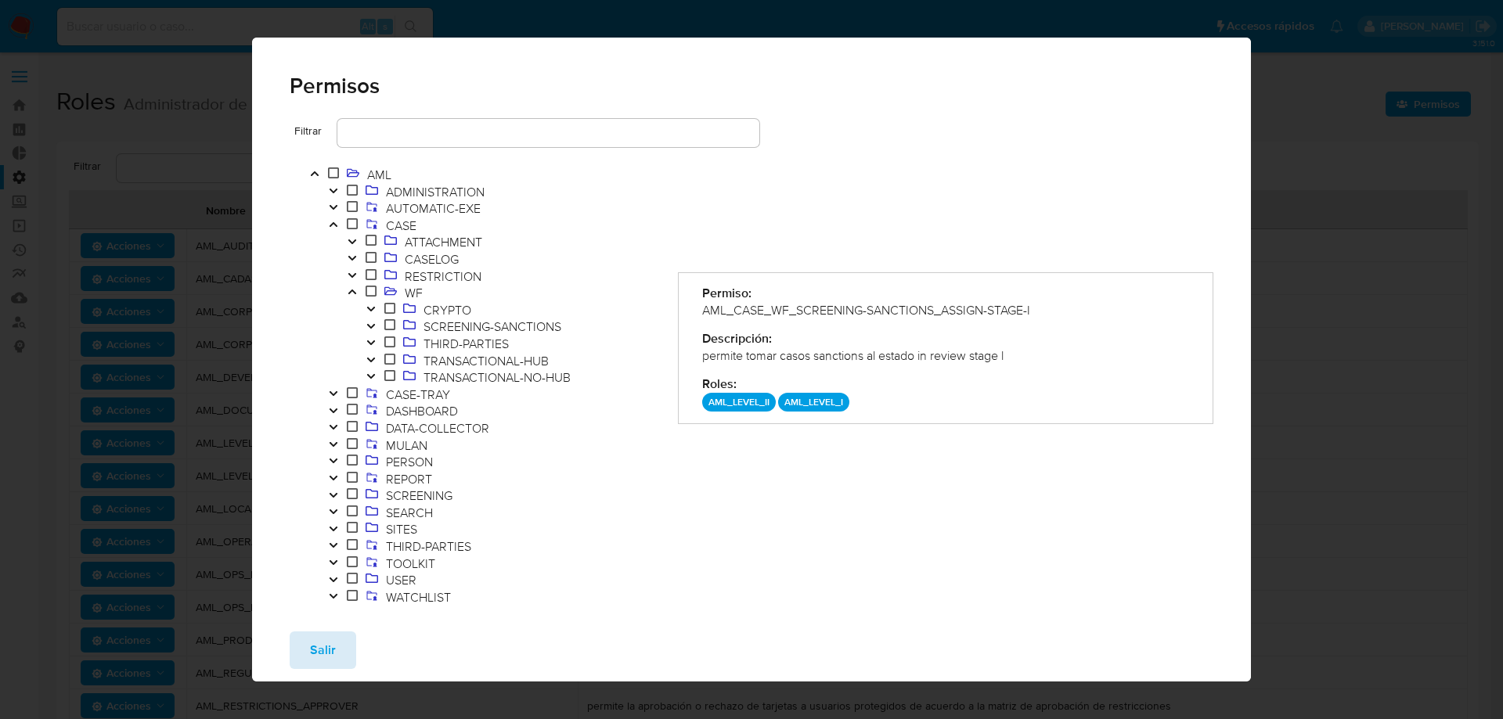
click at [332, 658] on span "Salir" at bounding box center [323, 650] width 26 height 34
